Goal: Task Accomplishment & Management: Manage account settings

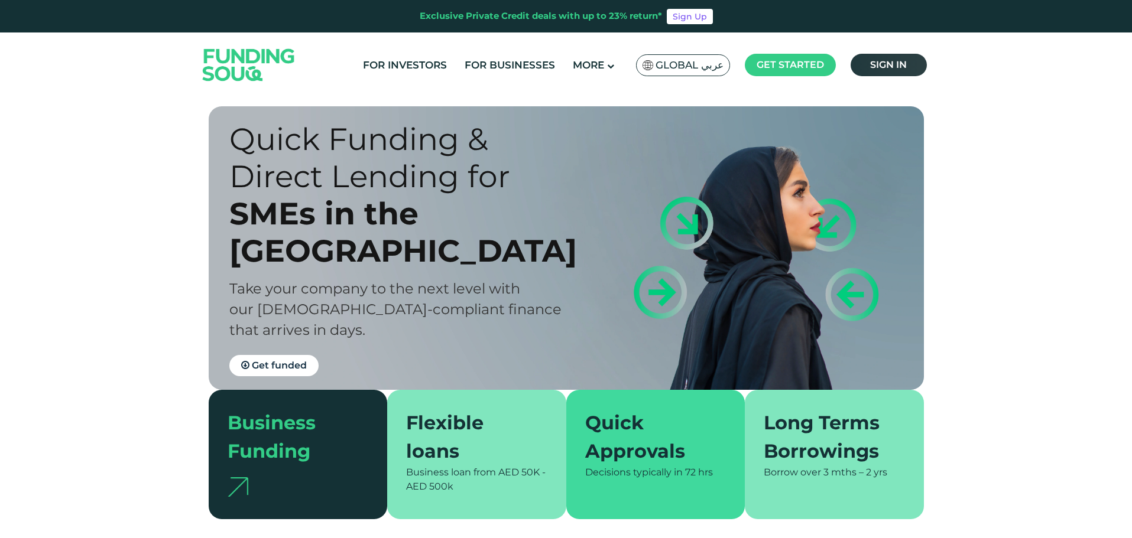
click at [879, 69] on span "Sign in" at bounding box center [888, 64] width 37 height 11
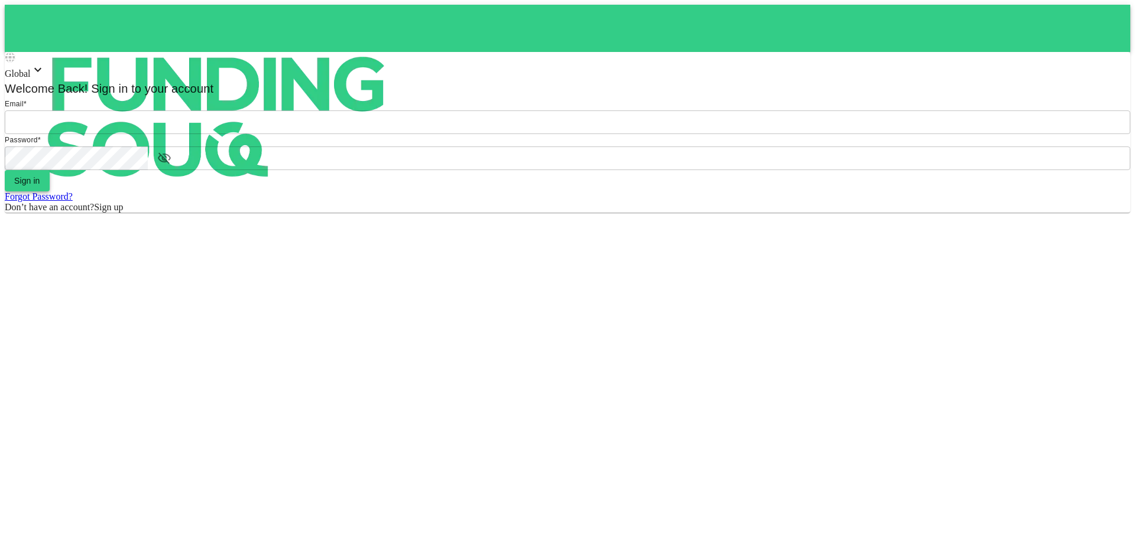
type input "[EMAIL_ADDRESS][DOMAIN_NAME]"
click at [50, 191] on button "Sign in" at bounding box center [27, 180] width 45 height 21
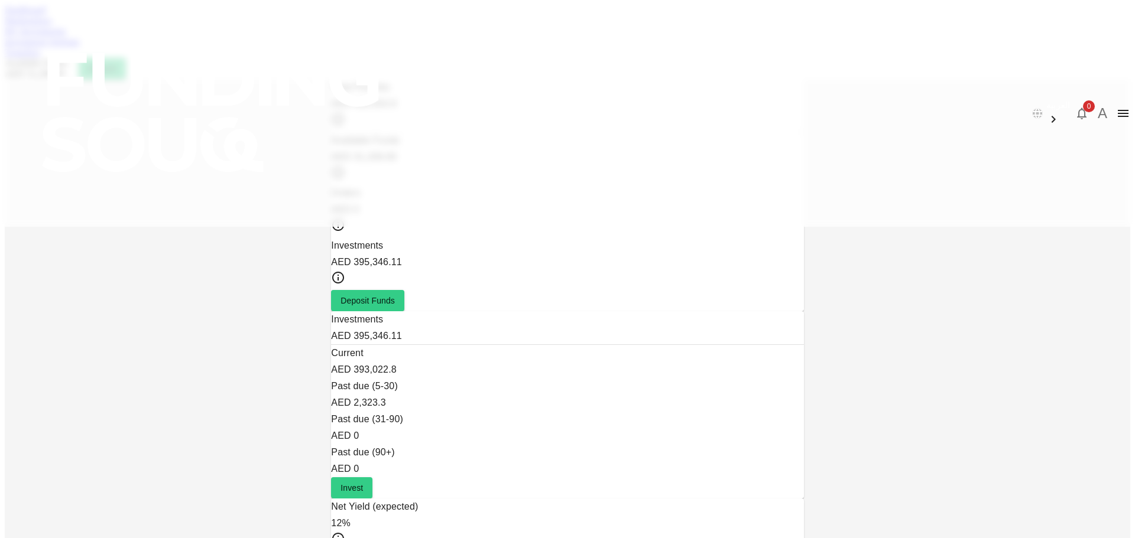
click at [52, 25] on link "Marketplace" at bounding box center [28, 20] width 47 height 10
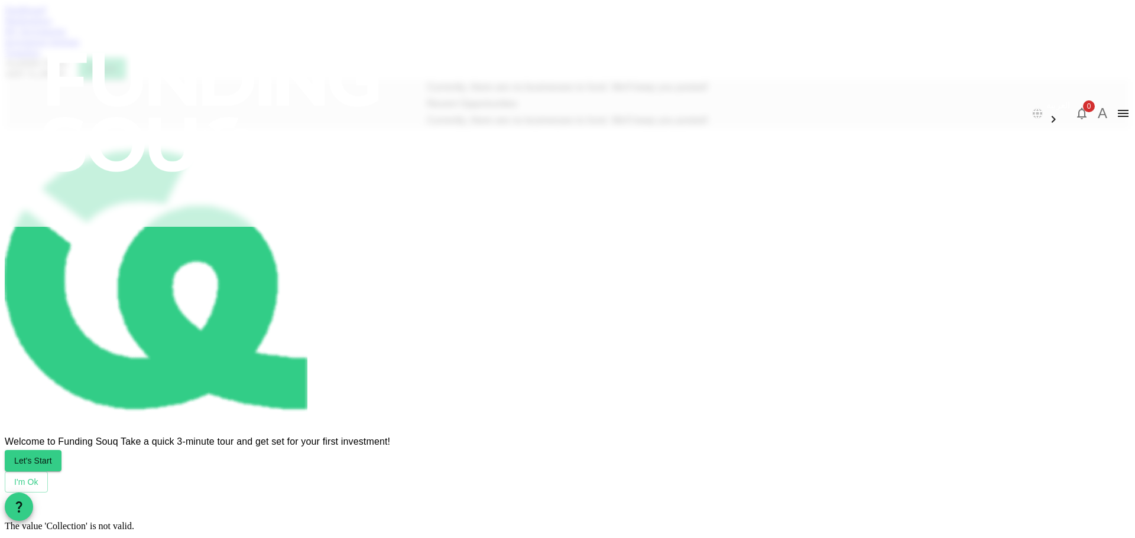
click at [66, 36] on link "My Investments" at bounding box center [35, 31] width 61 height 10
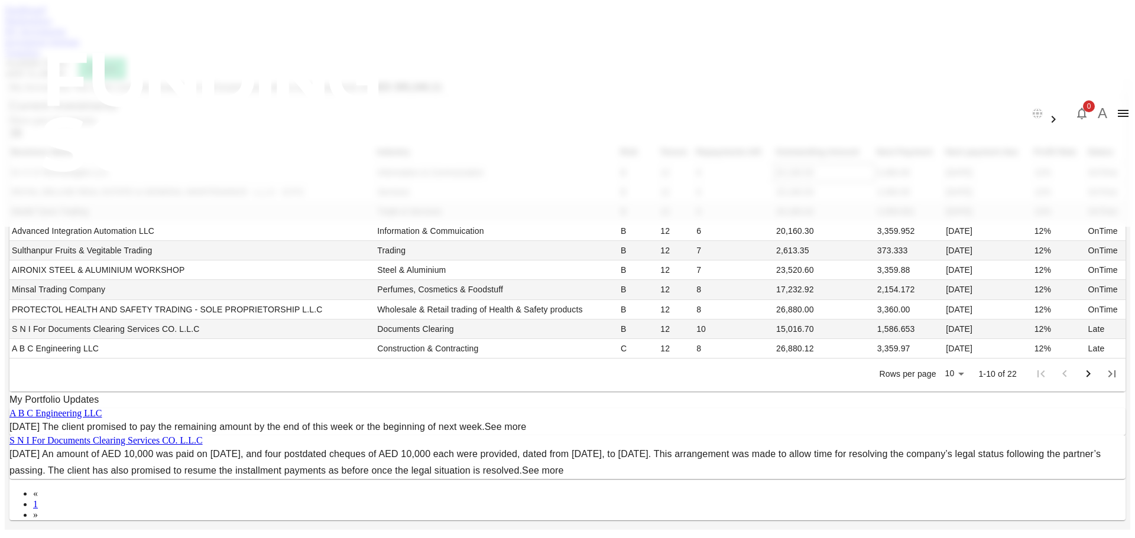
scroll to position [236, 0]
click at [706, 389] on body "العربية 0 A Dashboard Marketplace My Investments Investment Settings Transfers …" at bounding box center [567, 464] width 1125 height 918
click at [717, 447] on li "50" at bounding box center [720, 447] width 35 height 21
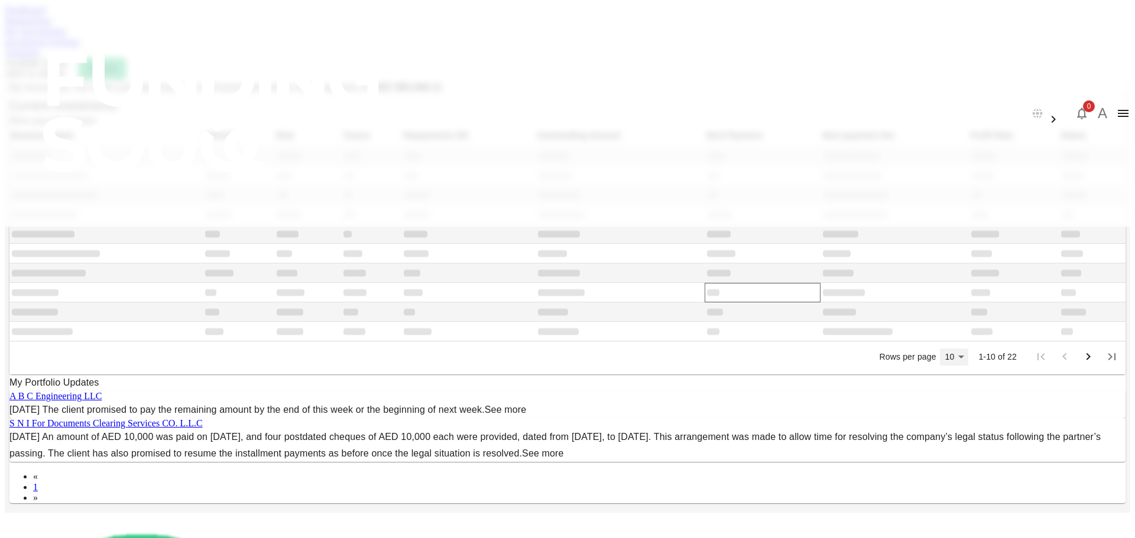
type input "50"
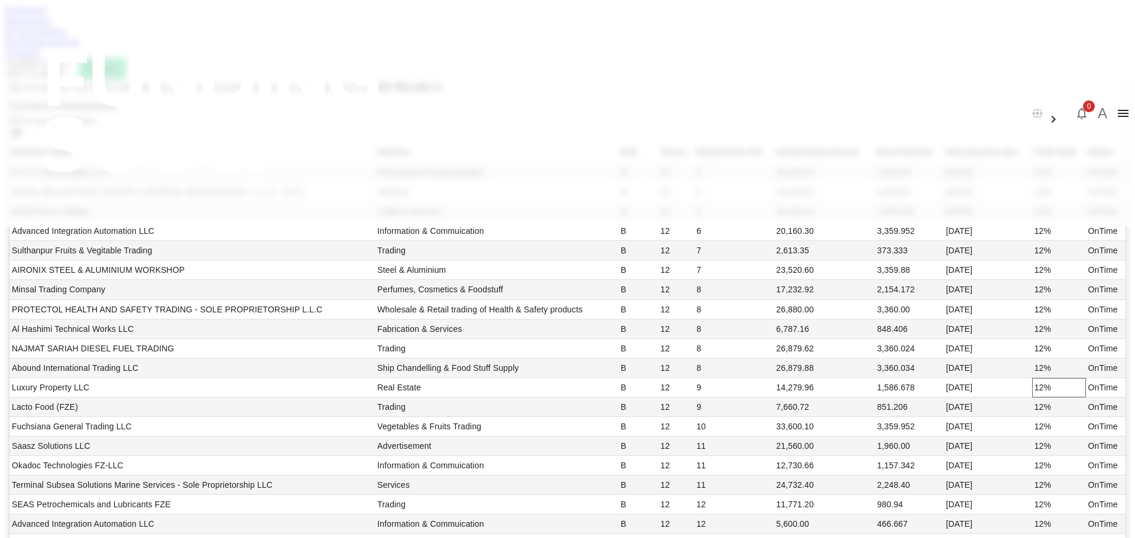
scroll to position [0, 0]
drag, startPoint x: 591, startPoint y: 308, endPoint x: 624, endPoint y: 301, distance: 33.4
click at [773, 202] on td "20,160.00" at bounding box center [823, 192] width 101 height 19
drag, startPoint x: 352, startPoint y: 435, endPoint x: 697, endPoint y: 441, distance: 345.1
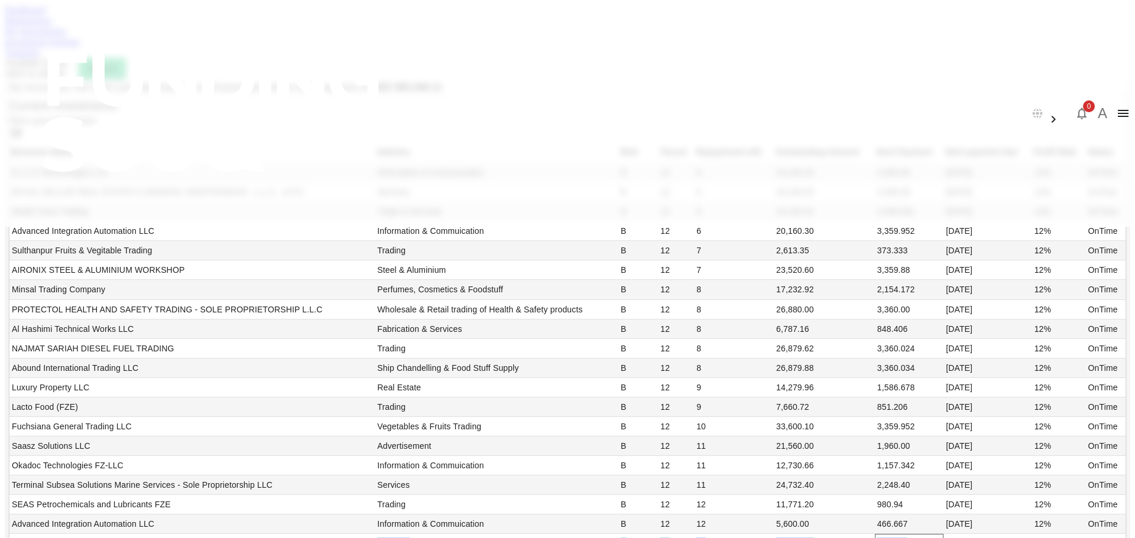
click at [697, 534] on tr "ROYAL DELUXE REAL ESTATE & GENERAL MAINTENANCE - L.L.C - O.P.C Services B 12 12…" at bounding box center [567, 543] width 1116 height 19
click at [52, 25] on link "Marketplace" at bounding box center [28, 20] width 47 height 10
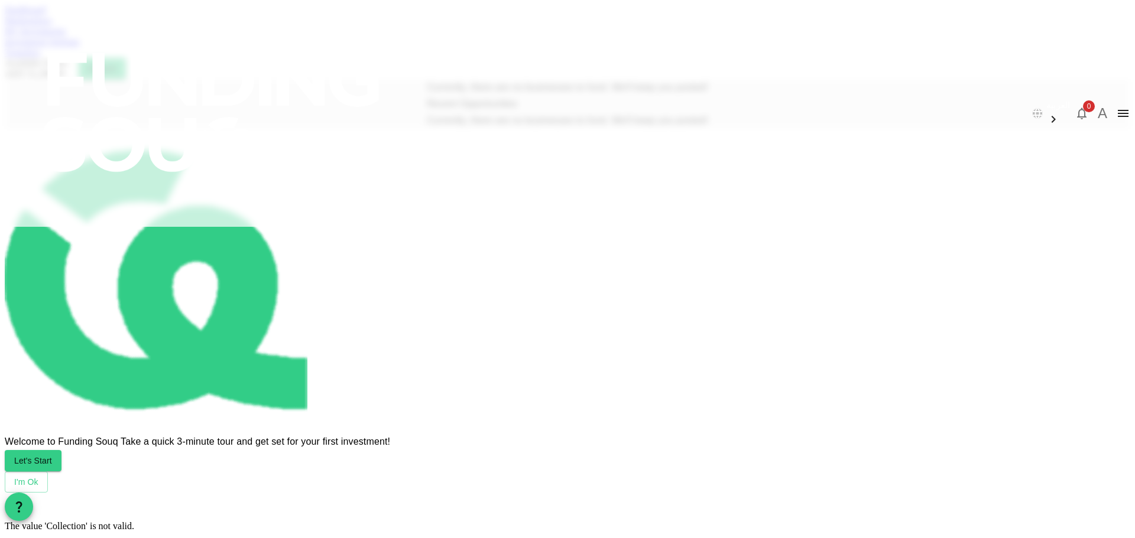
click at [267, 71] on div "Dashboard Marketplace My Investments Investment Settings Transfers Available Fu…" at bounding box center [567, 42] width 1125 height 74
click at [45, 15] on link "Dashboard" at bounding box center [25, 10] width 41 height 10
